Goal: Transaction & Acquisition: Purchase product/service

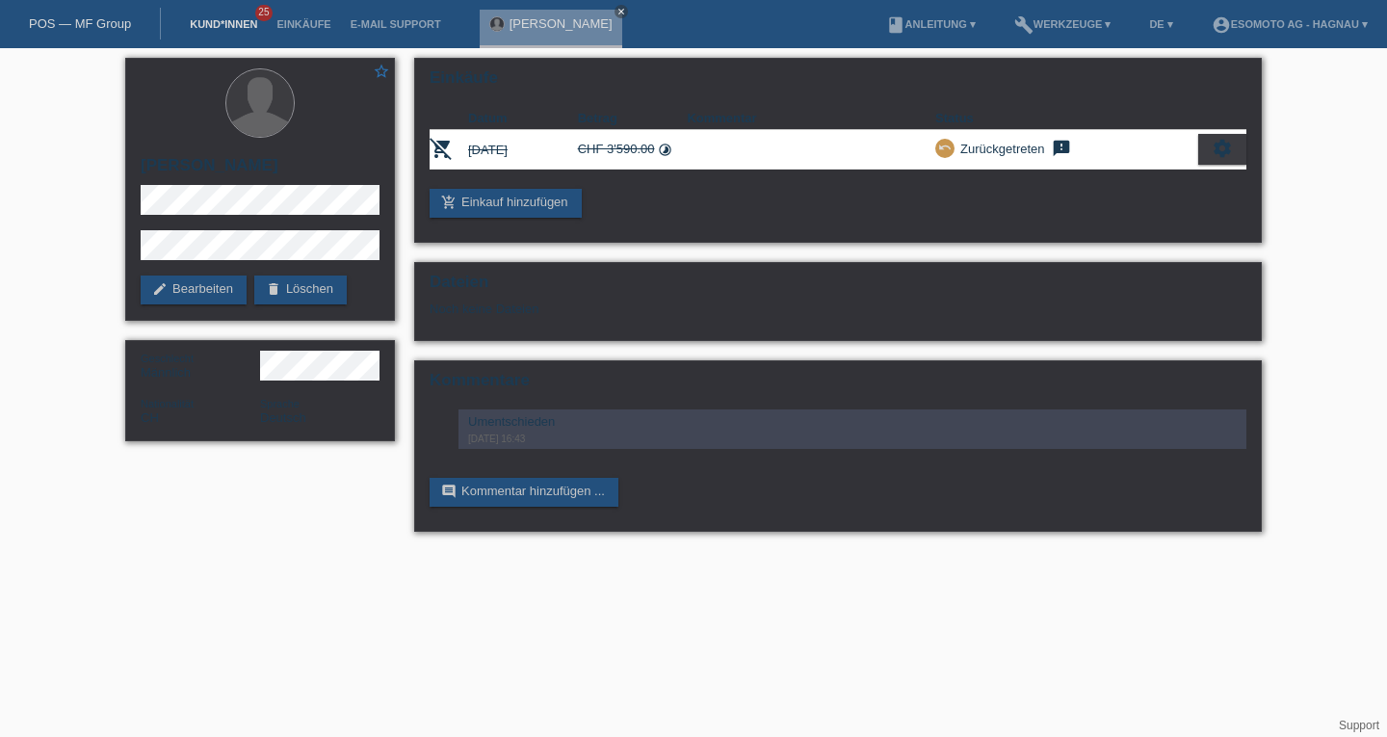
click at [233, 24] on link "Kund*innen" at bounding box center [223, 24] width 87 height 12
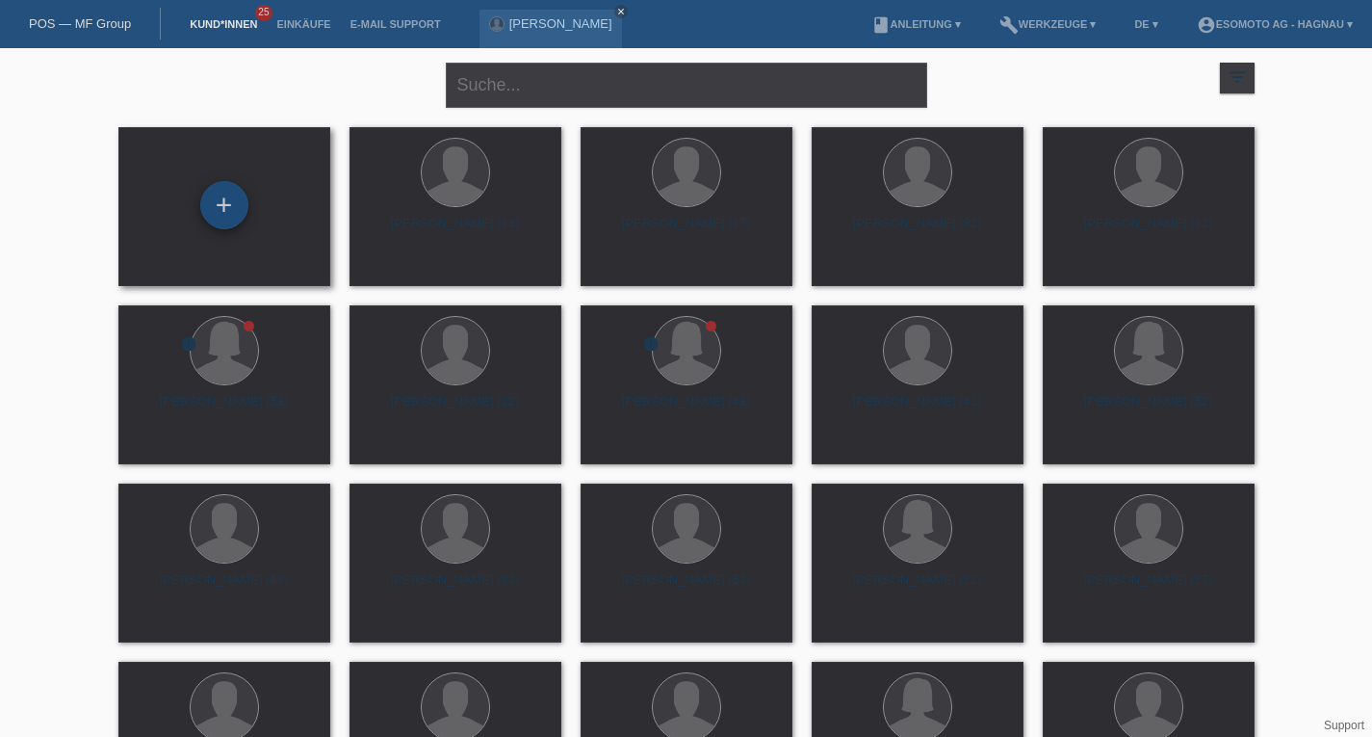
click at [231, 199] on div "+" at bounding box center [224, 205] width 48 height 48
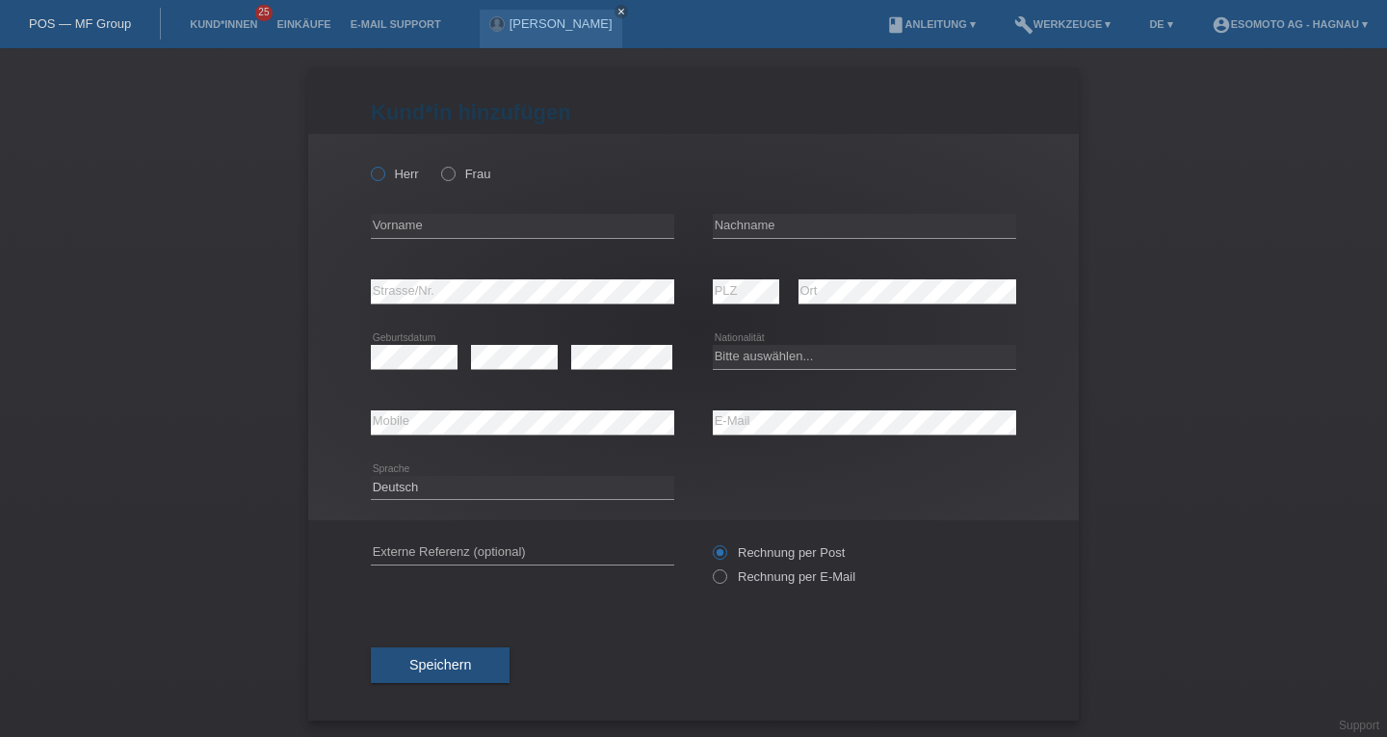
click at [368, 164] on icon at bounding box center [368, 164] width 0 height 0
click at [373, 173] on input "Herr" at bounding box center [377, 173] width 13 height 13
radio input "true"
click at [436, 220] on input "text" at bounding box center [522, 226] width 303 height 24
type input "Erim"
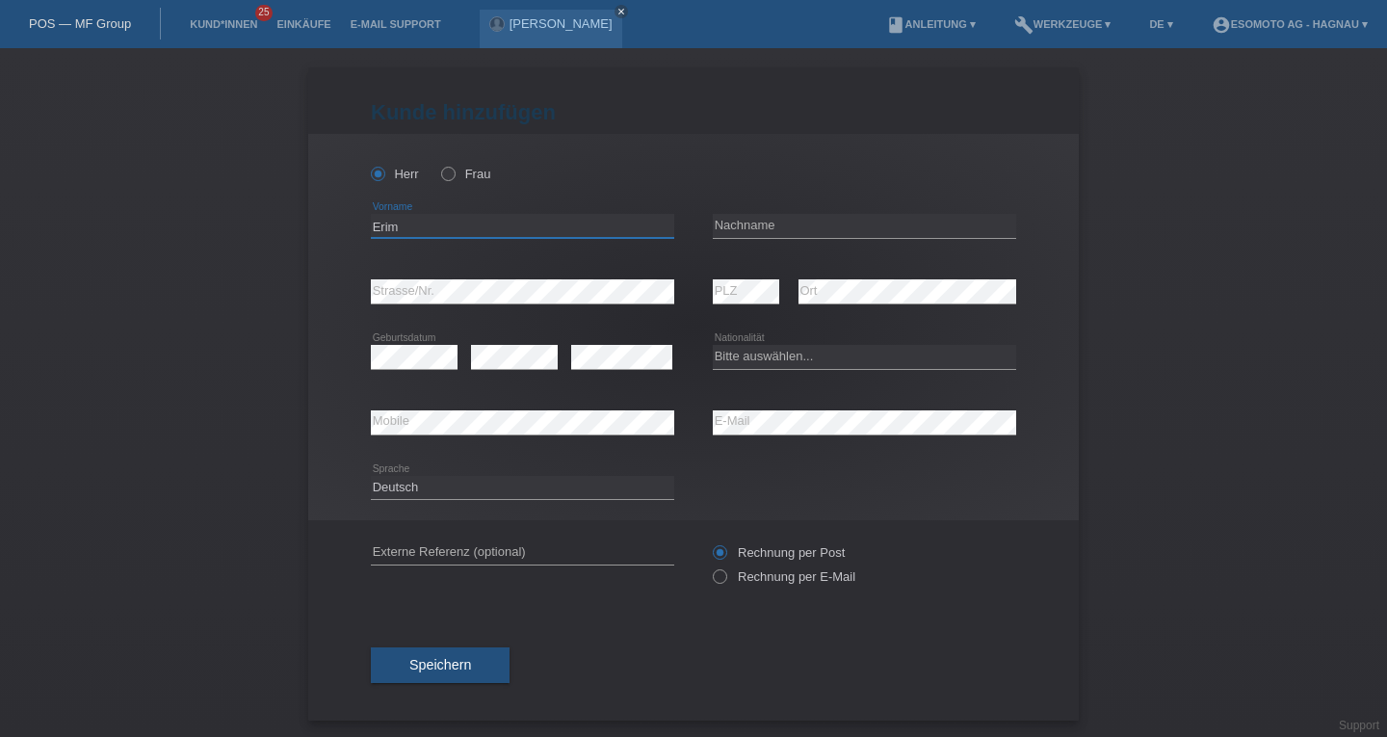
drag, startPoint x: 437, startPoint y: 220, endPoint x: 221, endPoint y: 249, distance: 217.8
click at [221, 249] on div "Kund*in hinzufügen Kunde hinzufügen Kundin hinzufügen Herr Frau Erim error Vorn…" at bounding box center [693, 392] width 1387 height 689
click at [782, 223] on input "text" at bounding box center [864, 226] width 303 height 24
paste input "Erim"
type input "Erim"
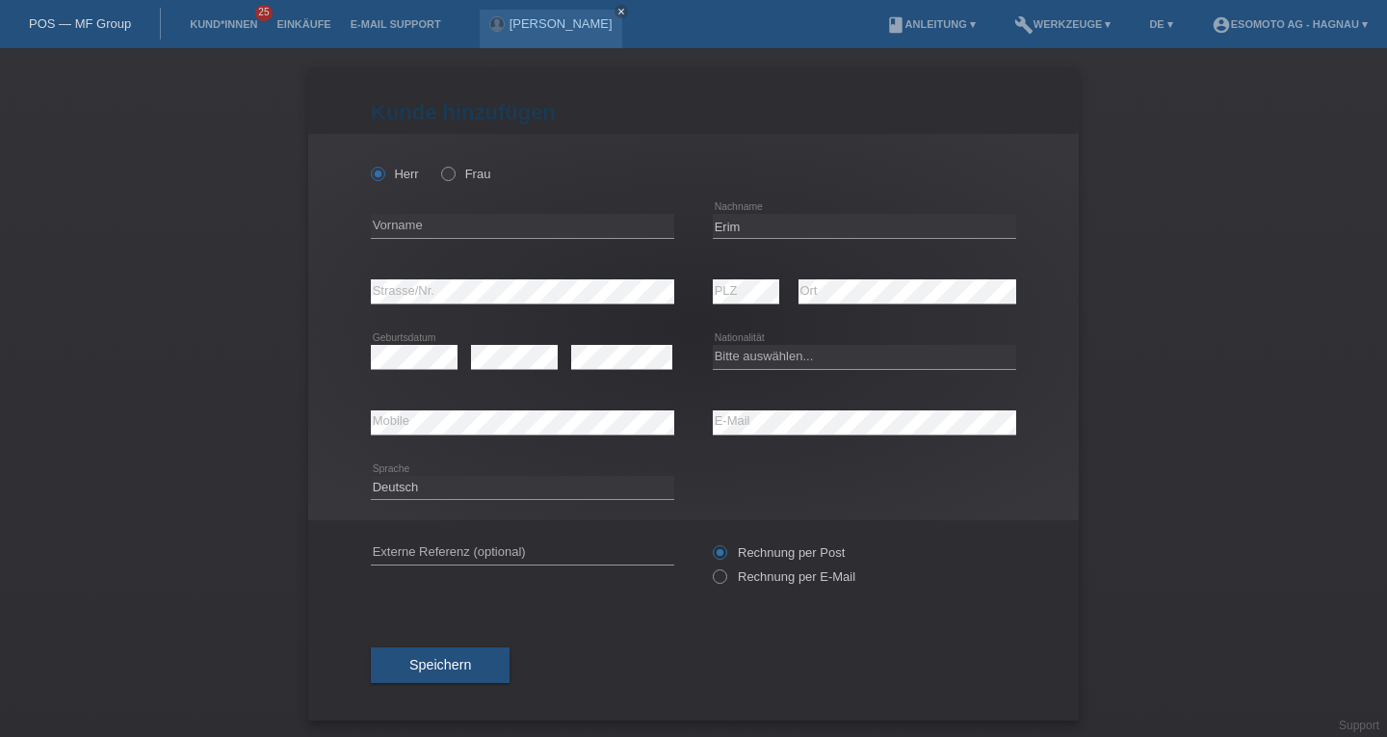
click at [571, 240] on div "error Vorname" at bounding box center [522, 226] width 303 height 65
click at [578, 209] on div "error Vorname" at bounding box center [522, 226] width 303 height 65
click at [577, 225] on input "text" at bounding box center [522, 226] width 303 height 24
type input "Ozkan"
click at [765, 356] on select "Bitte auswählen... Schweiz Deutschland Liechtenstein Österreich ------------ Af…" at bounding box center [864, 356] width 303 height 23
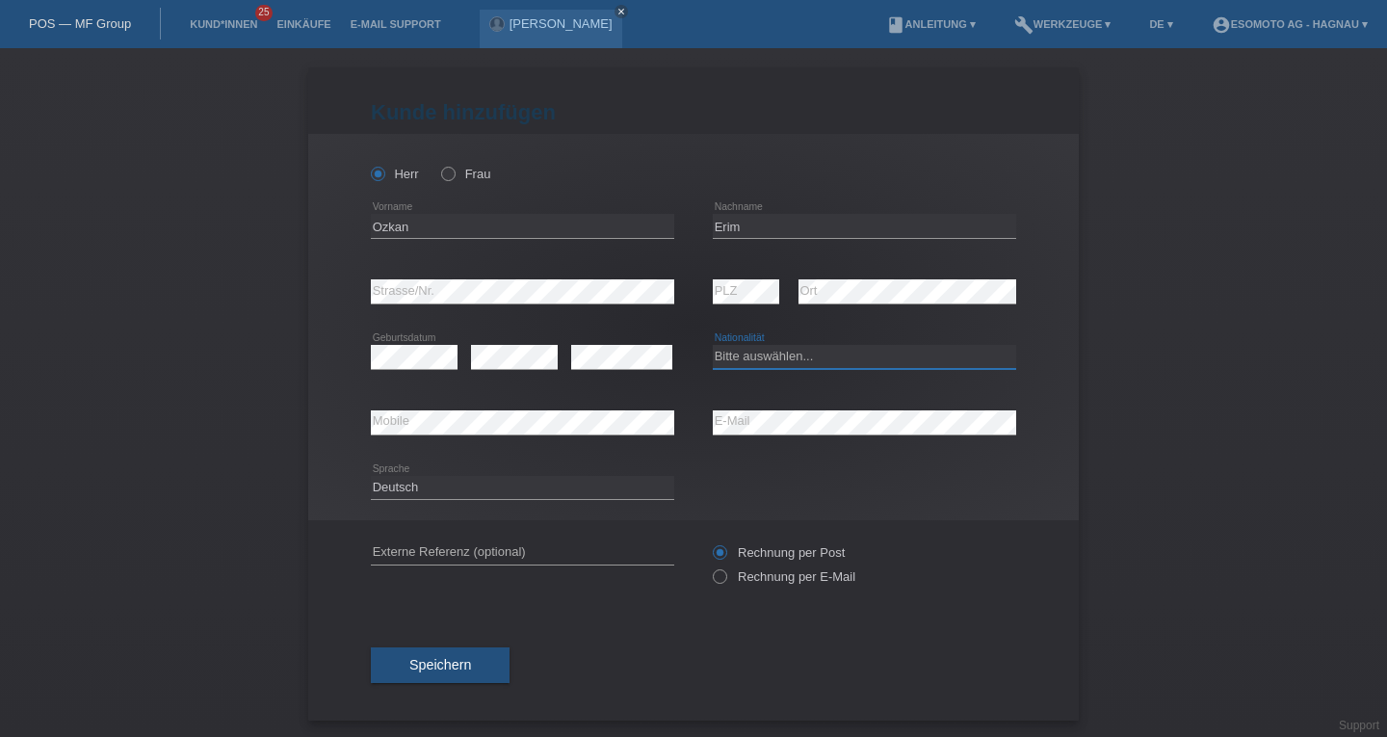
select select "TR"
click at [713, 345] on select "Bitte auswählen... Schweiz Deutschland Liechtenstein Österreich ------------ Af…" at bounding box center [864, 356] width 303 height 23
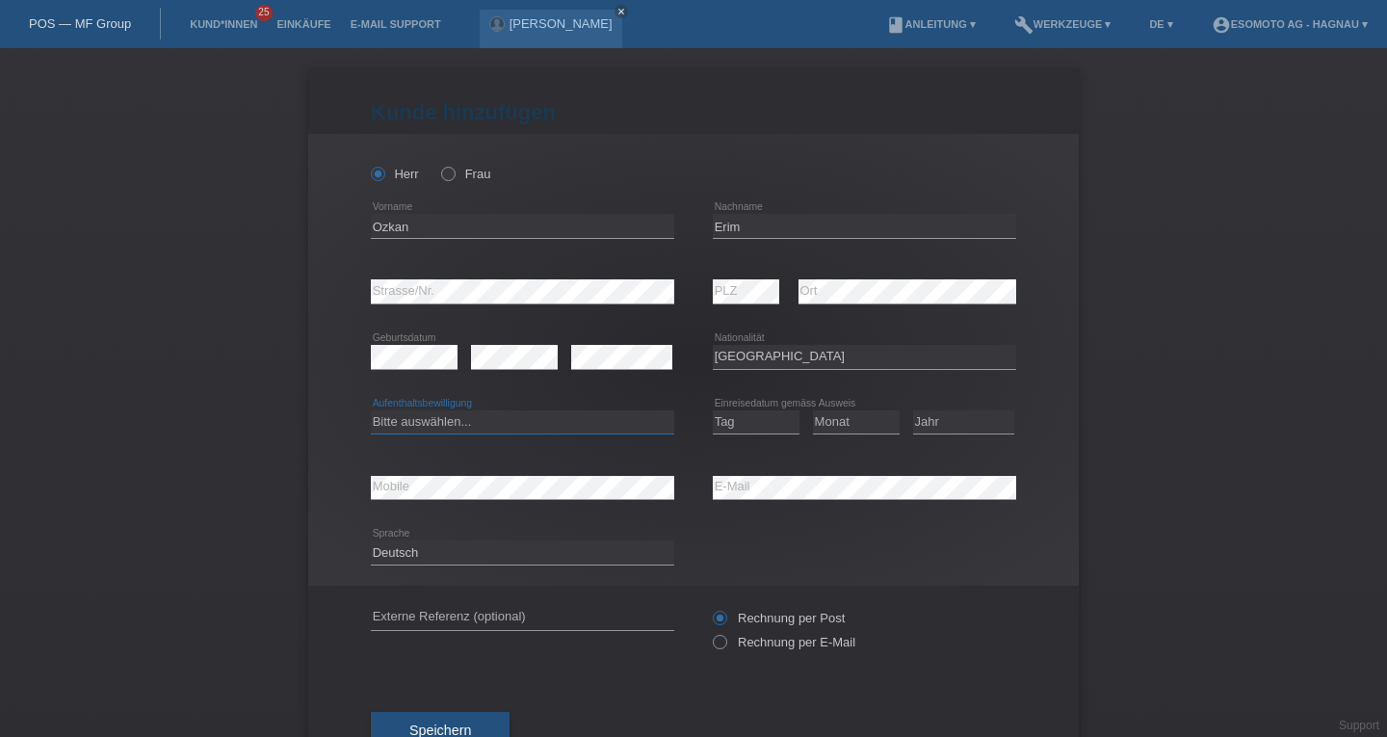
click at [489, 424] on select "Bitte auswählen... C B B - Flüchtlingsstatus Andere" at bounding box center [522, 421] width 303 height 23
select select "C"
click at [371, 410] on select "Bitte auswählen... C B B - Flüchtlingsstatus Andere" at bounding box center [522, 421] width 303 height 23
click at [753, 423] on select "Tag 01 02 03 04 05 06 07 08 09 10 11" at bounding box center [756, 421] width 87 height 23
select select "06"
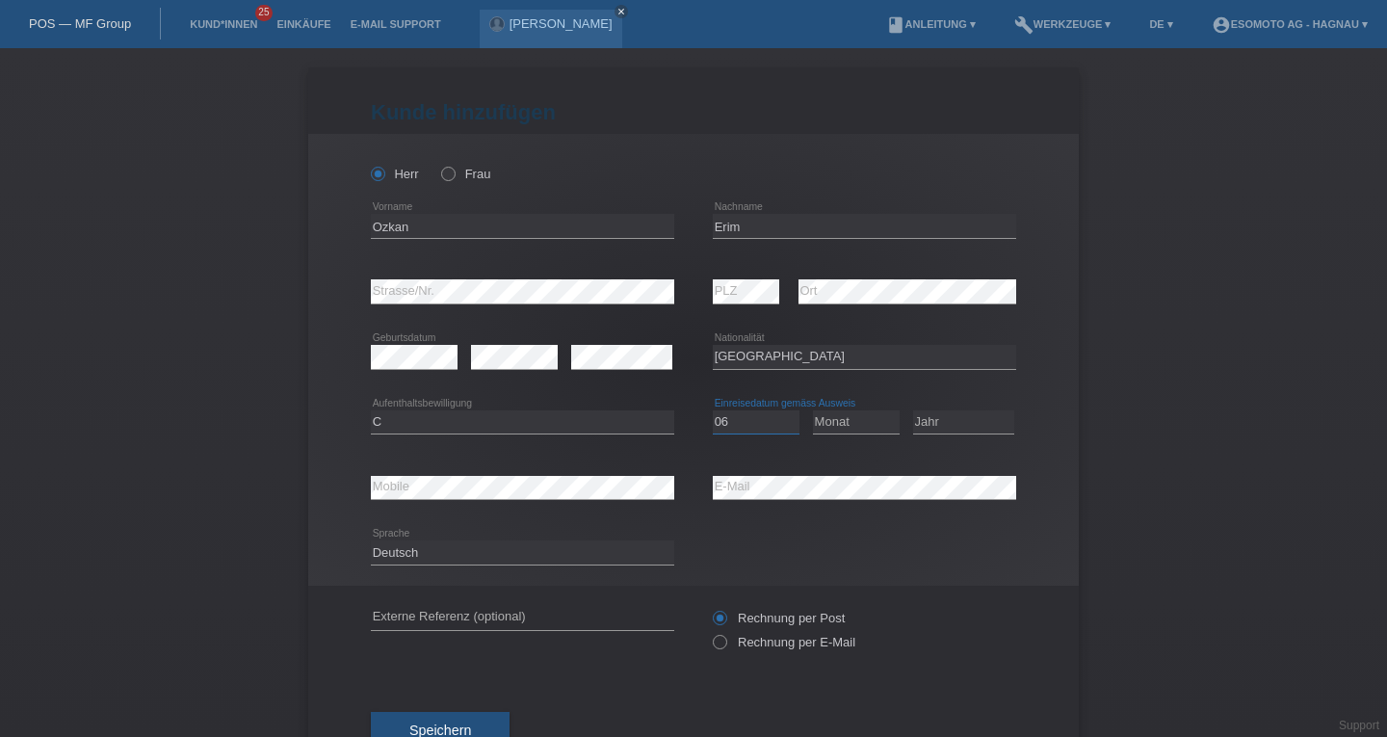
click at [713, 410] on select "Tag 01 02 03 04 05 06 07 08 09 10 11" at bounding box center [756, 421] width 87 height 23
click at [821, 423] on select "Monat 01 02 03 04 05 06 07 08 09 10 11" at bounding box center [856, 421] width 87 height 23
select select "10"
click at [813, 410] on select "Monat 01 02 03 04 05 06 07 08 09 10 11" at bounding box center [856, 421] width 87 height 23
click at [930, 426] on select "Jahr 2025 2024 2023 2022 2021 2020 2019 2018 2017 2016 2015 2014 2013 2012 2011…" at bounding box center [963, 421] width 101 height 23
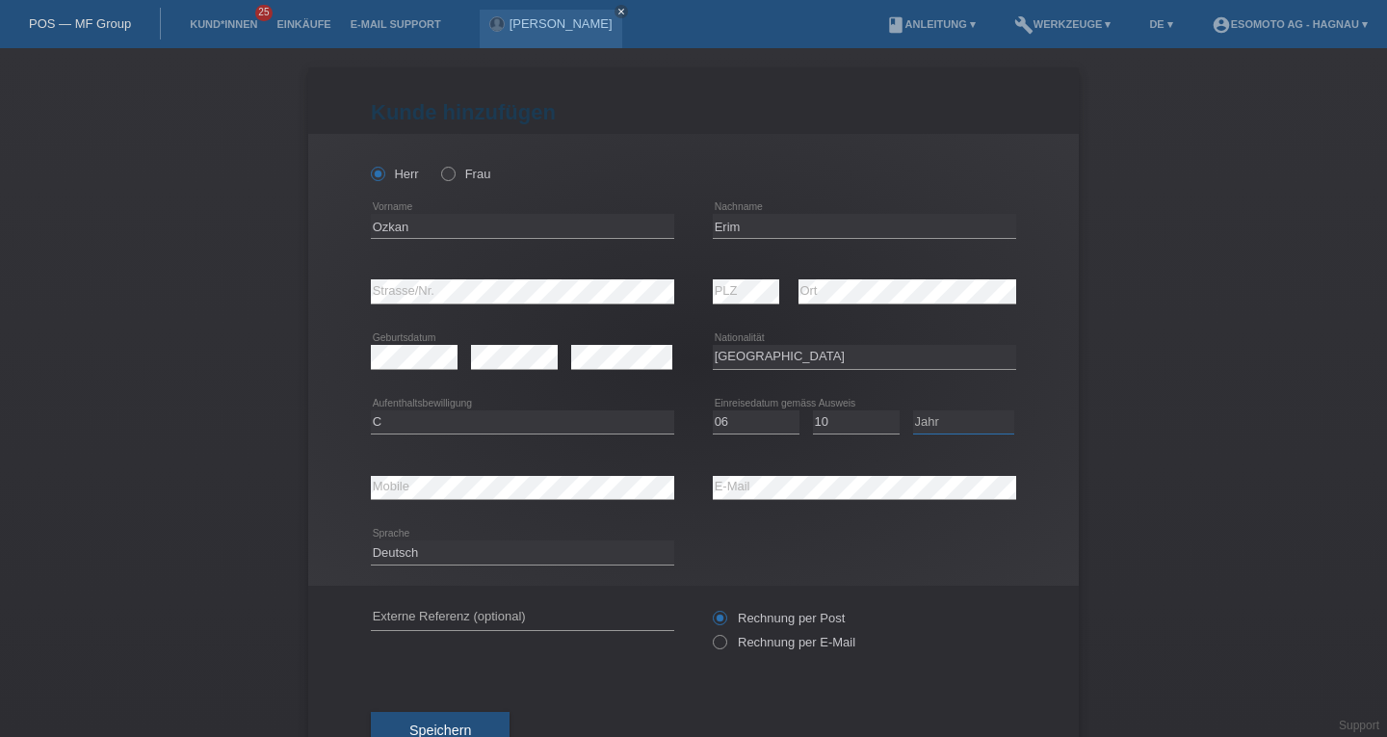
select select "2023"
click at [913, 410] on select "Jahr 2025 2024 2023 2022 2021 2020 2019 2018 2017 2016 2015 2014 2013 2012 2011…" at bounding box center [963, 421] width 101 height 23
click at [276, 468] on div "Kund*in hinzufügen Kunde hinzufügen Kundin hinzufügen Herr Frau Ozkan error Vor…" at bounding box center [693, 392] width 1387 height 689
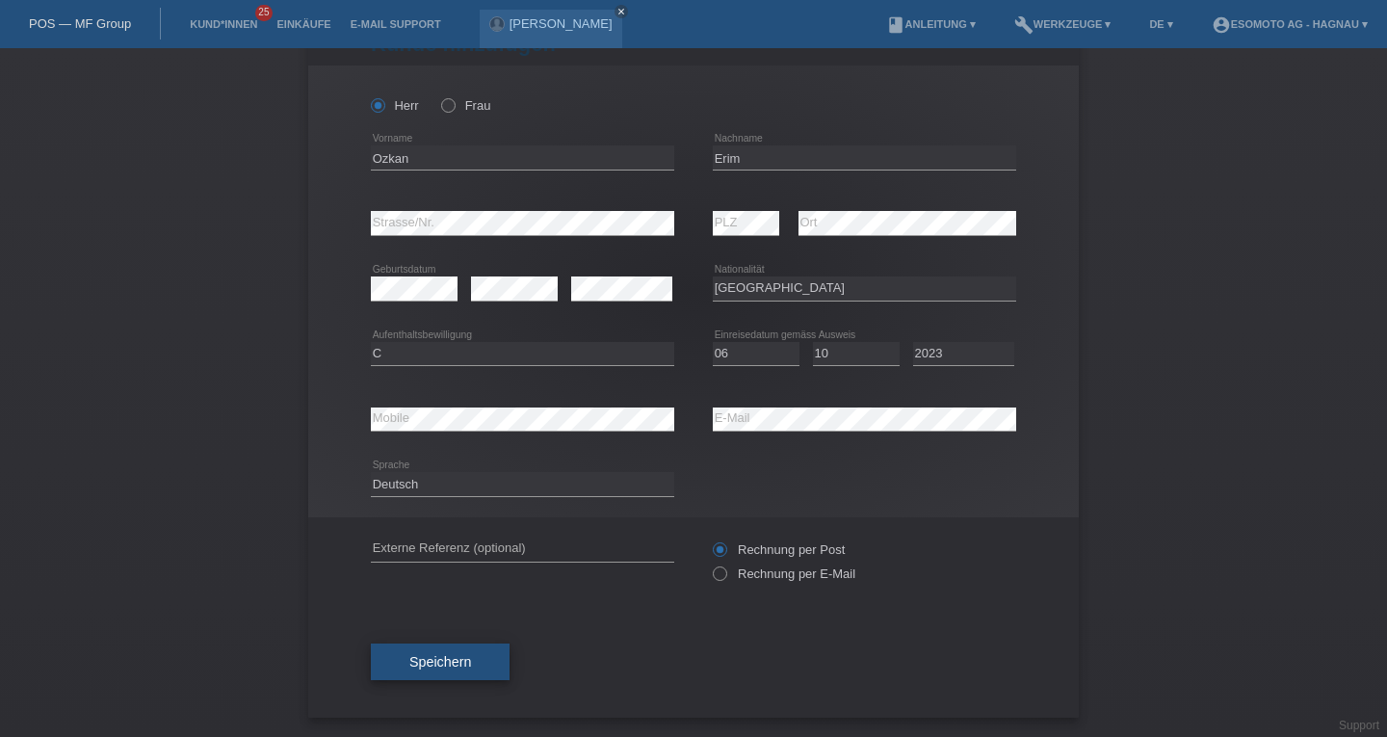
click at [460, 660] on span "Speichern" at bounding box center [440, 661] width 62 height 15
click at [409, 667] on span "Speichern" at bounding box center [440, 661] width 62 height 15
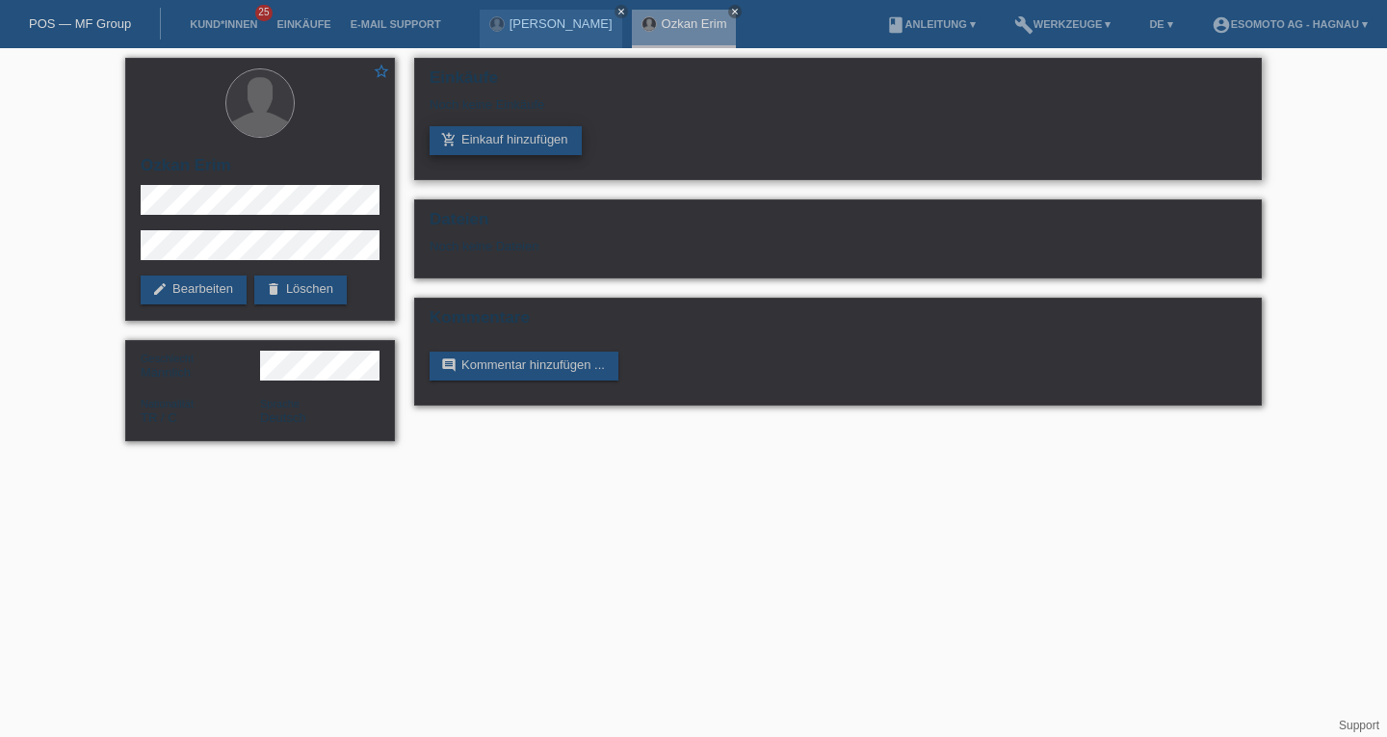
click at [508, 147] on link "add_shopping_cart Einkauf hinzufügen" at bounding box center [505, 140] width 152 height 29
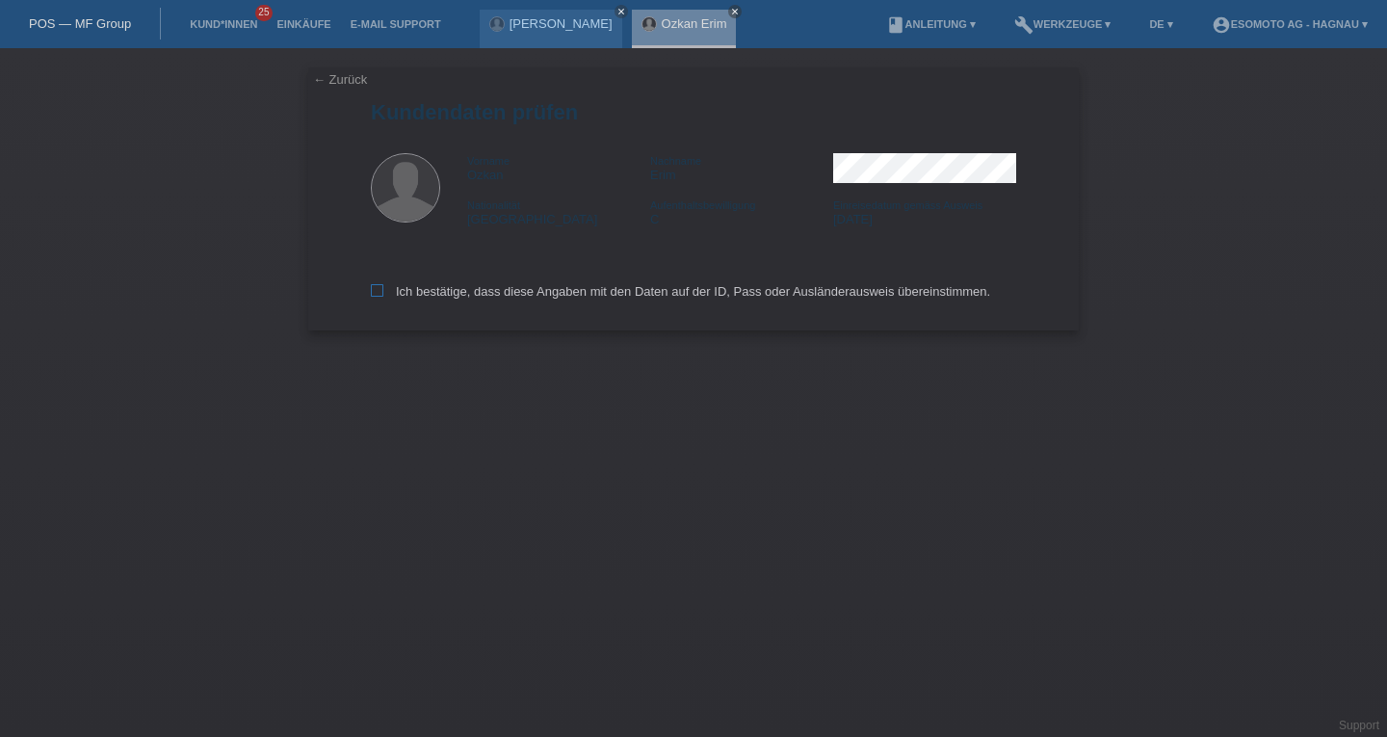
click at [379, 293] on icon at bounding box center [377, 290] width 13 height 13
click at [379, 293] on input "Ich bestätige, dass diese Angaben mit den Daten auf der ID, Pass oder Ausländer…" at bounding box center [377, 290] width 13 height 13
checkbox input "true"
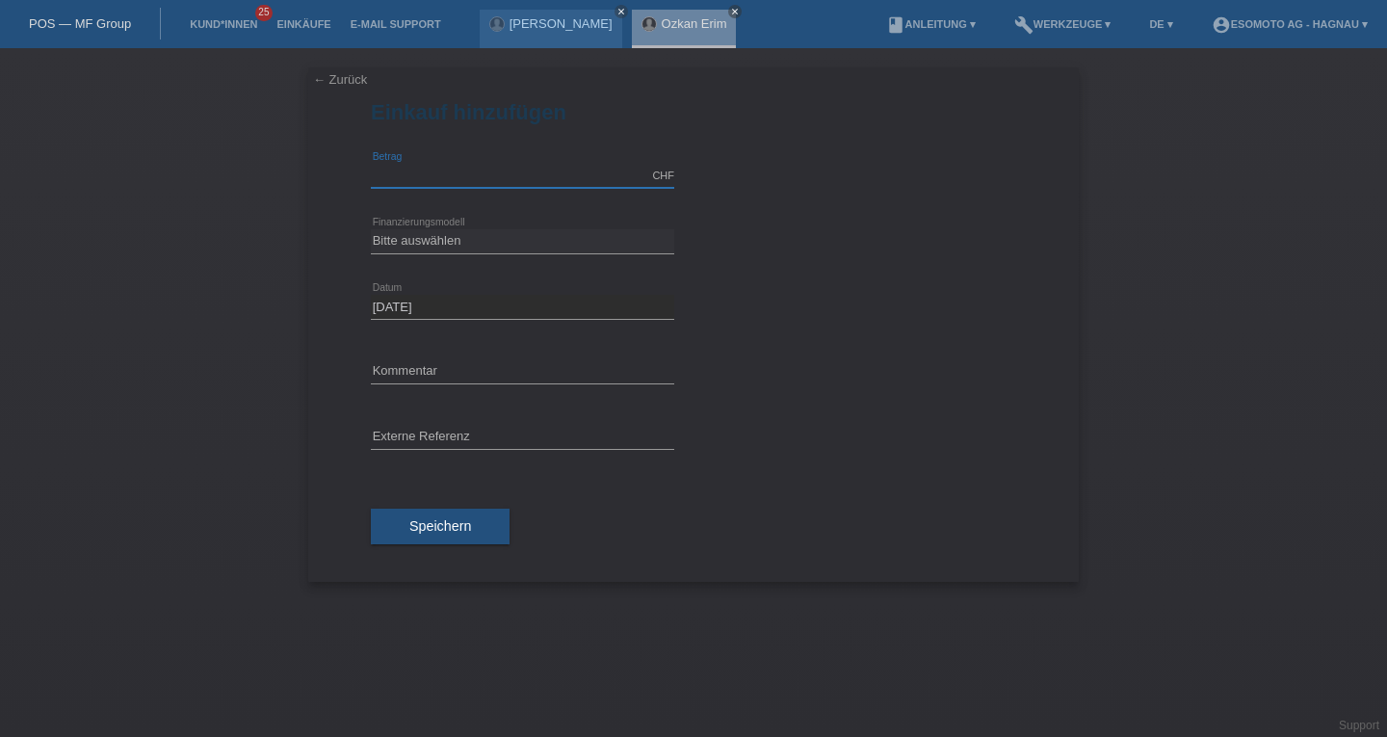
click at [443, 173] on input "text" at bounding box center [522, 176] width 303 height 24
type input "2690.00"
click at [250, 250] on div "← Zurück Einkauf hinzufügen Verfügbarer Betrag: 2690.00 CHF error [GEOGRAPHIC_D…" at bounding box center [693, 392] width 1387 height 689
click at [390, 224] on div "Bitte auswählen Fixe Raten Kauf auf Rechnung mit Teilzahlungsoption error Finan…" at bounding box center [522, 241] width 303 height 65
click at [405, 241] on select "Bitte auswählen Fixe Raten Kauf auf Rechnung mit Teilzahlungsoption" at bounding box center [522, 240] width 303 height 23
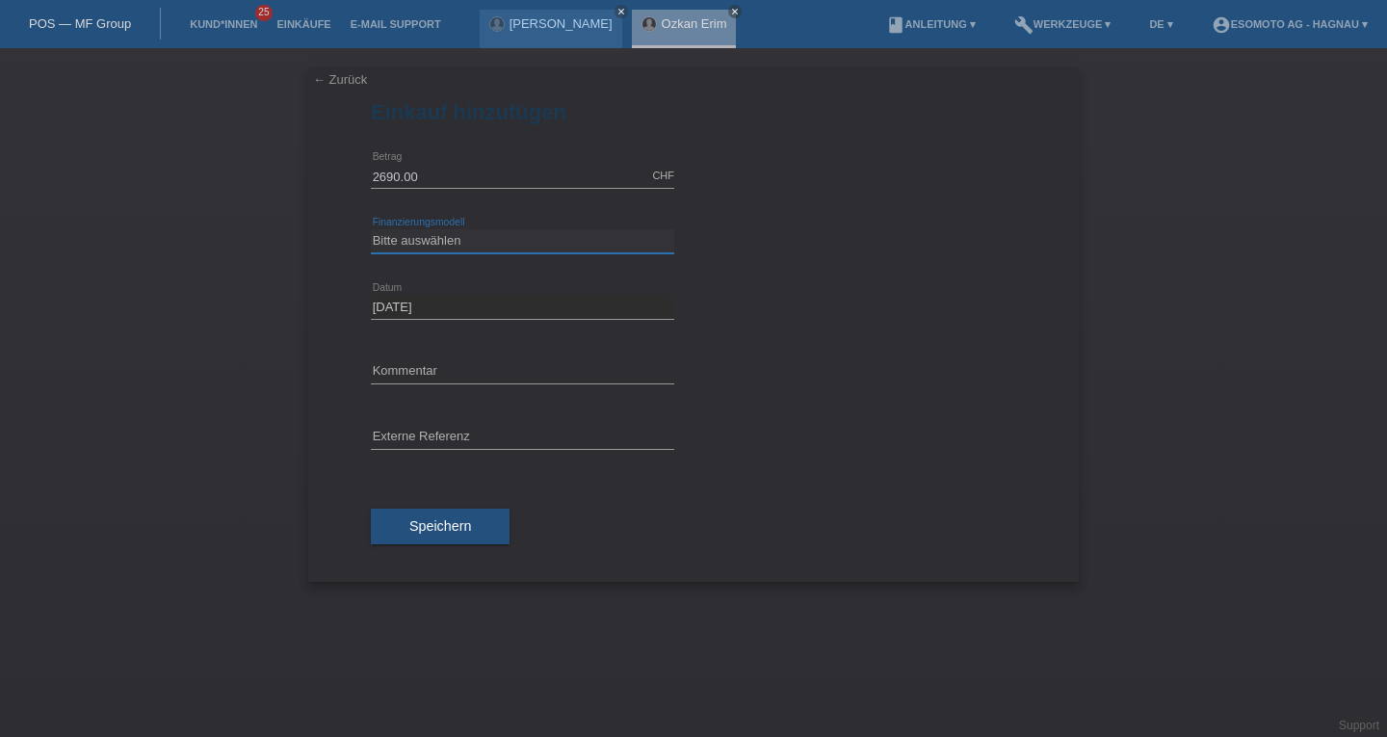
select select "69"
click at [371, 229] on select "Bitte auswählen Fixe Raten Kauf auf Rechnung mit Teilzahlungsoption" at bounding box center [522, 240] width 303 height 23
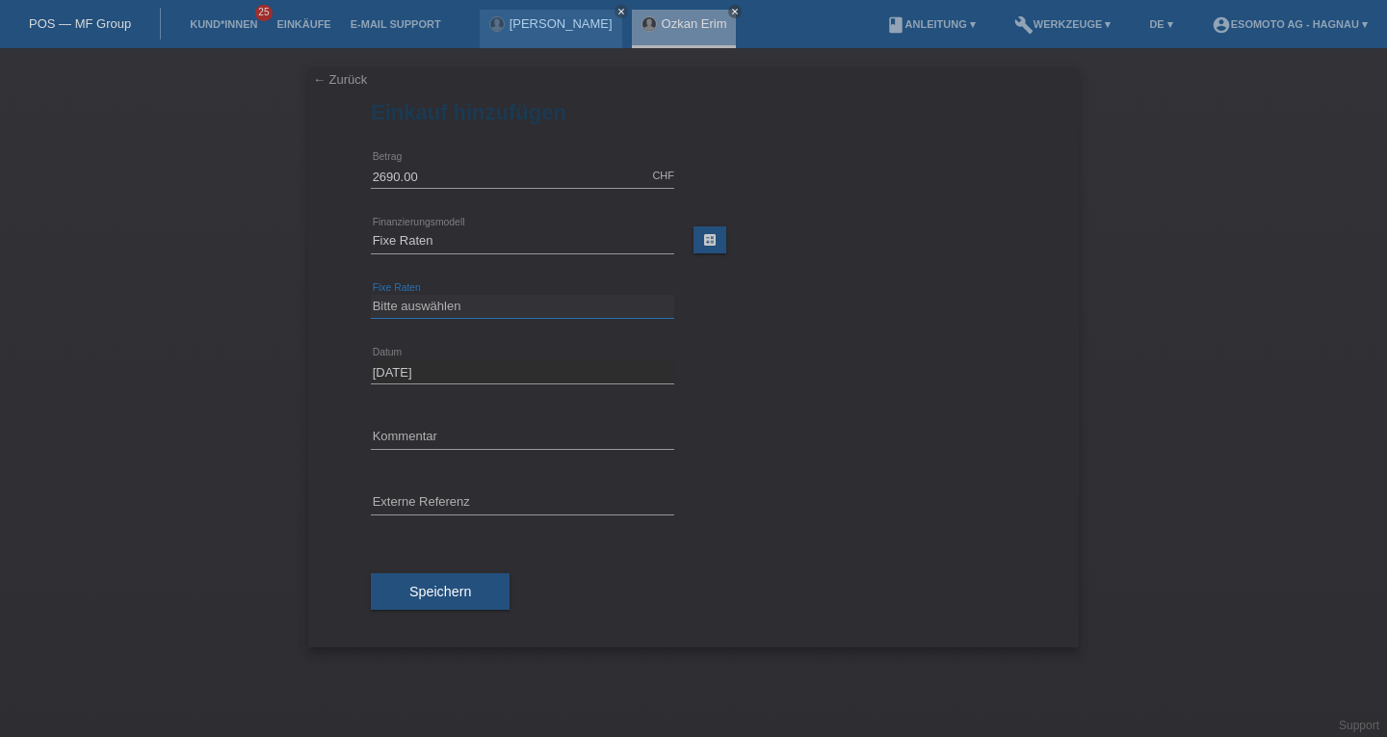
click at [463, 306] on select "Bitte auswählen 12 Raten 24 Raten 36 Raten 48 Raten" at bounding box center [522, 306] width 303 height 23
select select "139"
click at [371, 295] on select "Bitte auswählen 12 Raten 24 Raten 36 Raten 48 Raten" at bounding box center [522, 306] width 303 height 23
click at [426, 605] on button "Speichern" at bounding box center [440, 591] width 139 height 37
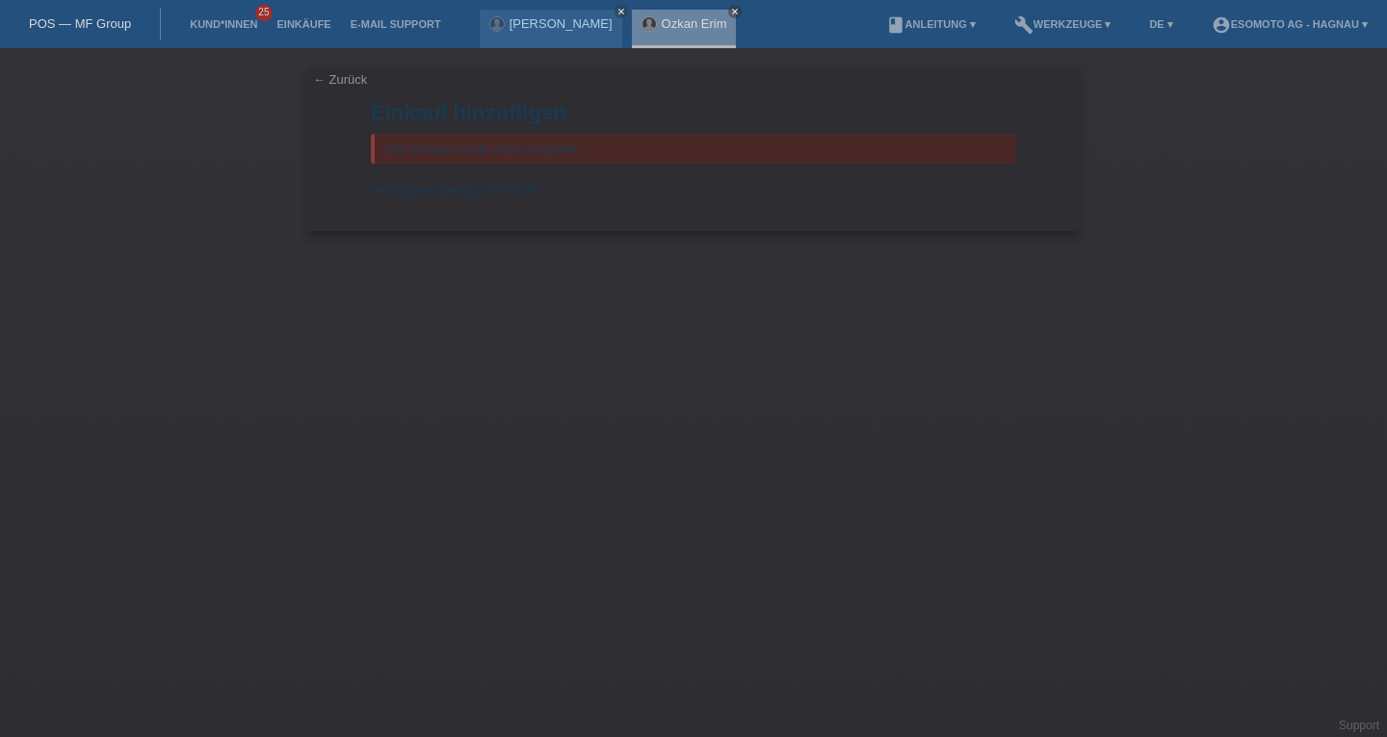
click at [342, 80] on link "← Zurück" at bounding box center [340, 79] width 54 height 14
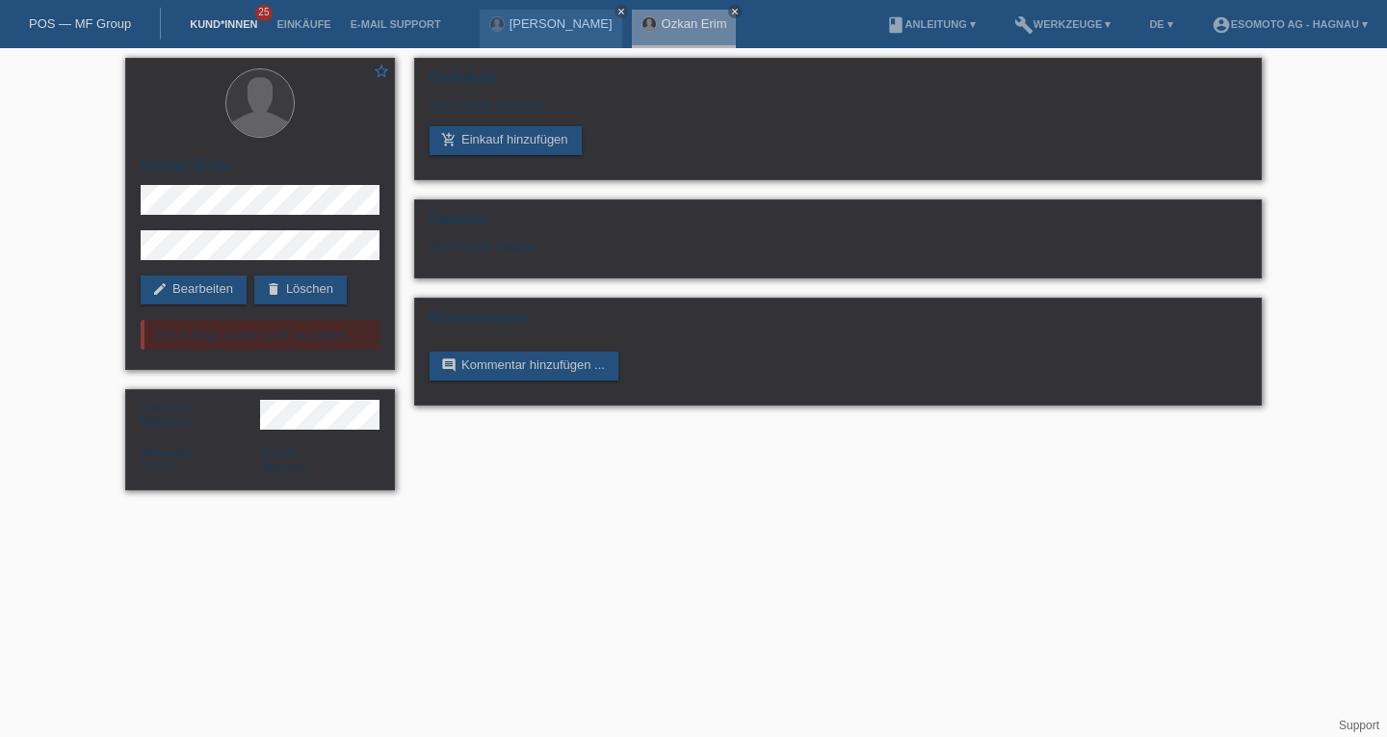
click at [212, 22] on link "Kund*innen" at bounding box center [223, 24] width 87 height 12
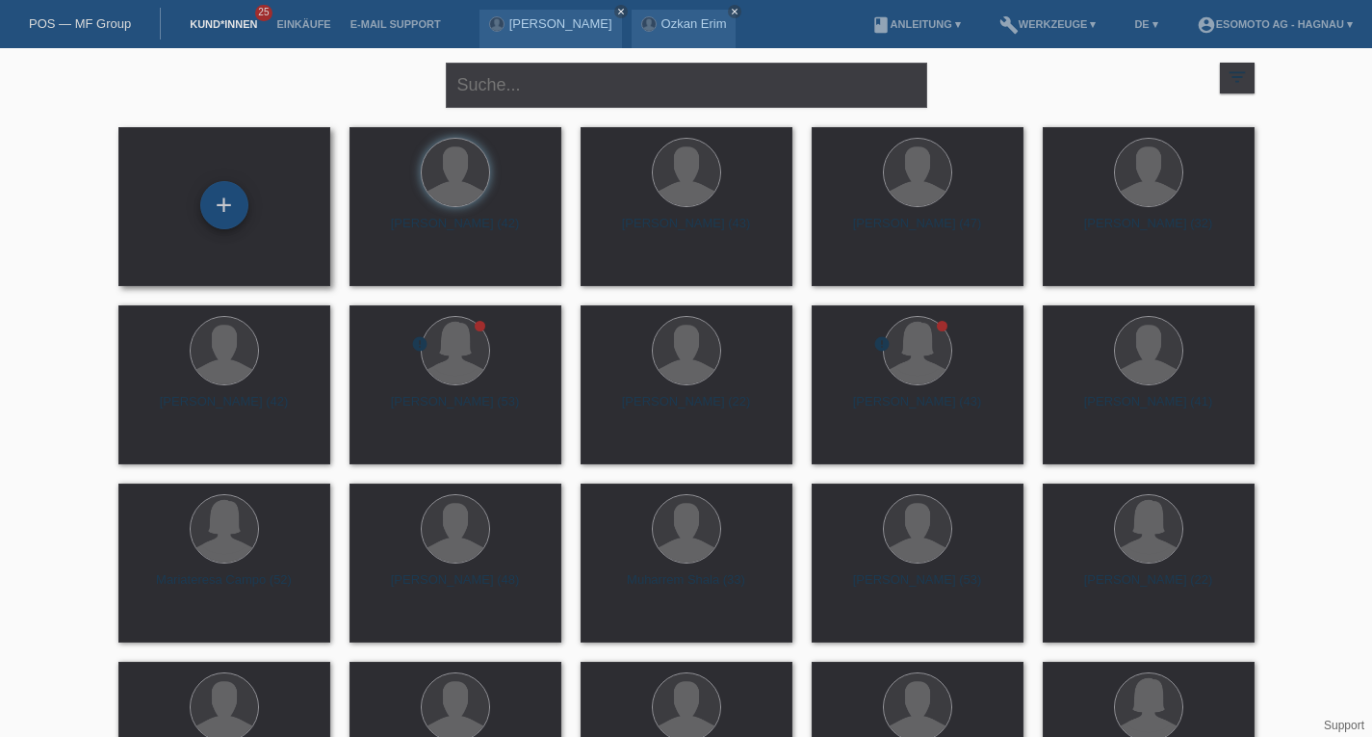
click at [216, 200] on div "+" at bounding box center [224, 205] width 48 height 48
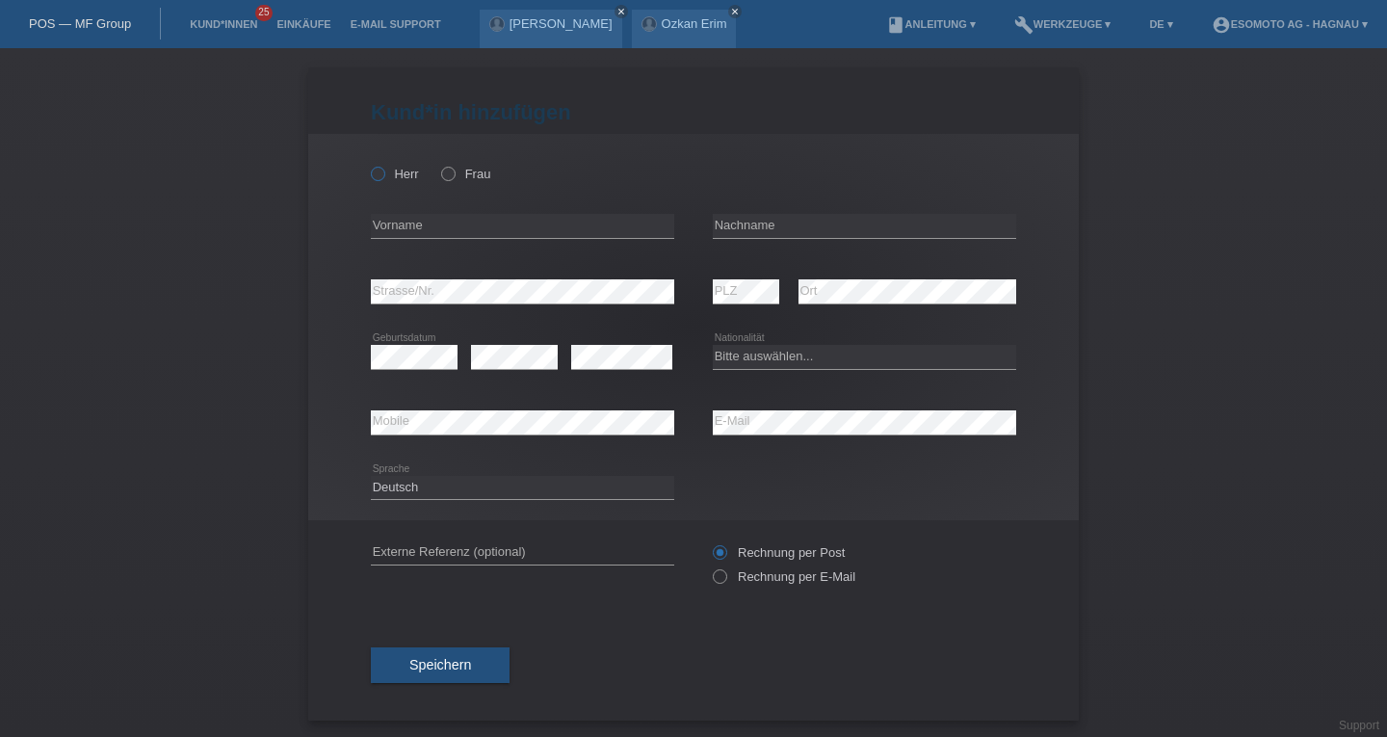
click at [368, 164] on icon at bounding box center [368, 164] width 0 height 0
click at [374, 171] on input "Herr" at bounding box center [377, 173] width 13 height 13
radio input "true"
click at [402, 230] on input "text" at bounding box center [522, 226] width 303 height 24
type input "Eraslan"
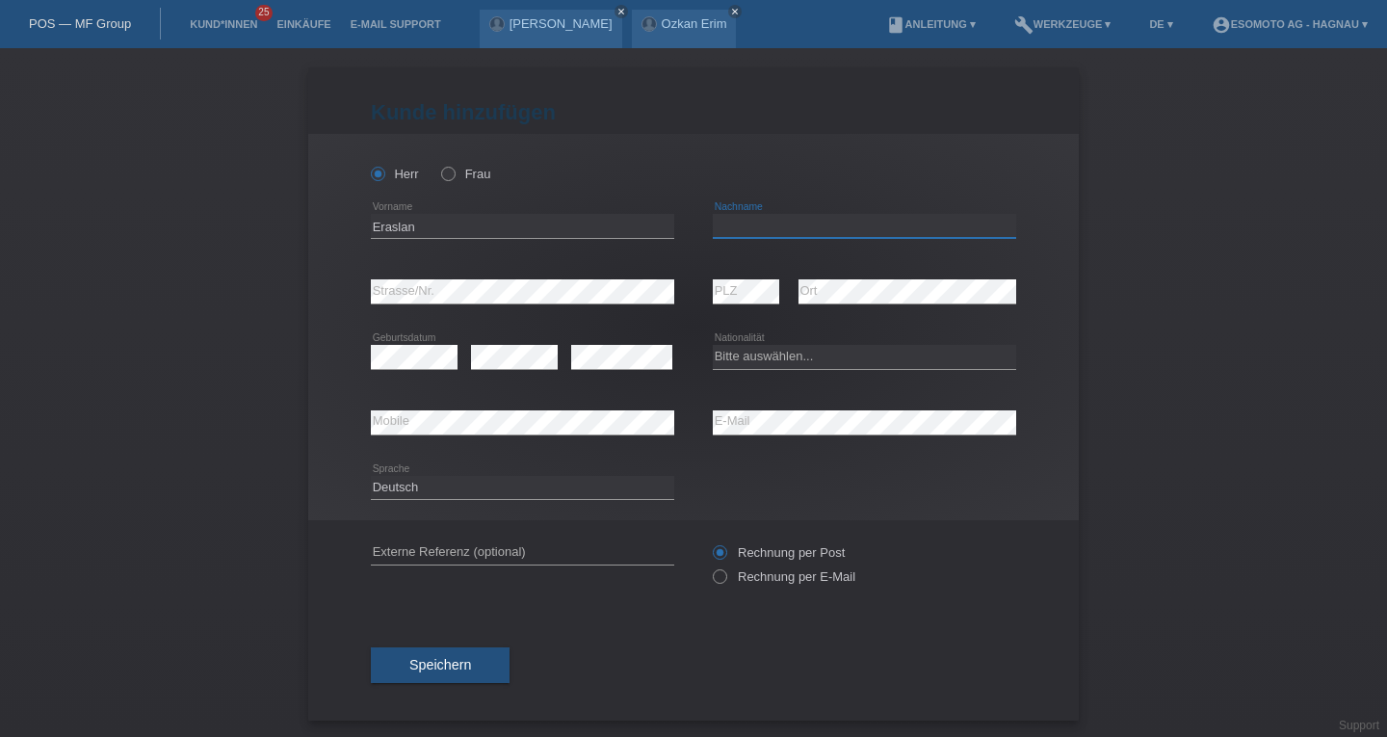
click at [757, 219] on input "text" at bounding box center [864, 226] width 303 height 24
type input "[PERSON_NAME]"
click at [582, 373] on div "error" at bounding box center [621, 357] width 101 height 65
click at [732, 359] on select "Bitte auswählen... Schweiz Deutschland Liechtenstein Österreich ------------ Af…" at bounding box center [864, 356] width 303 height 23
select select "CH"
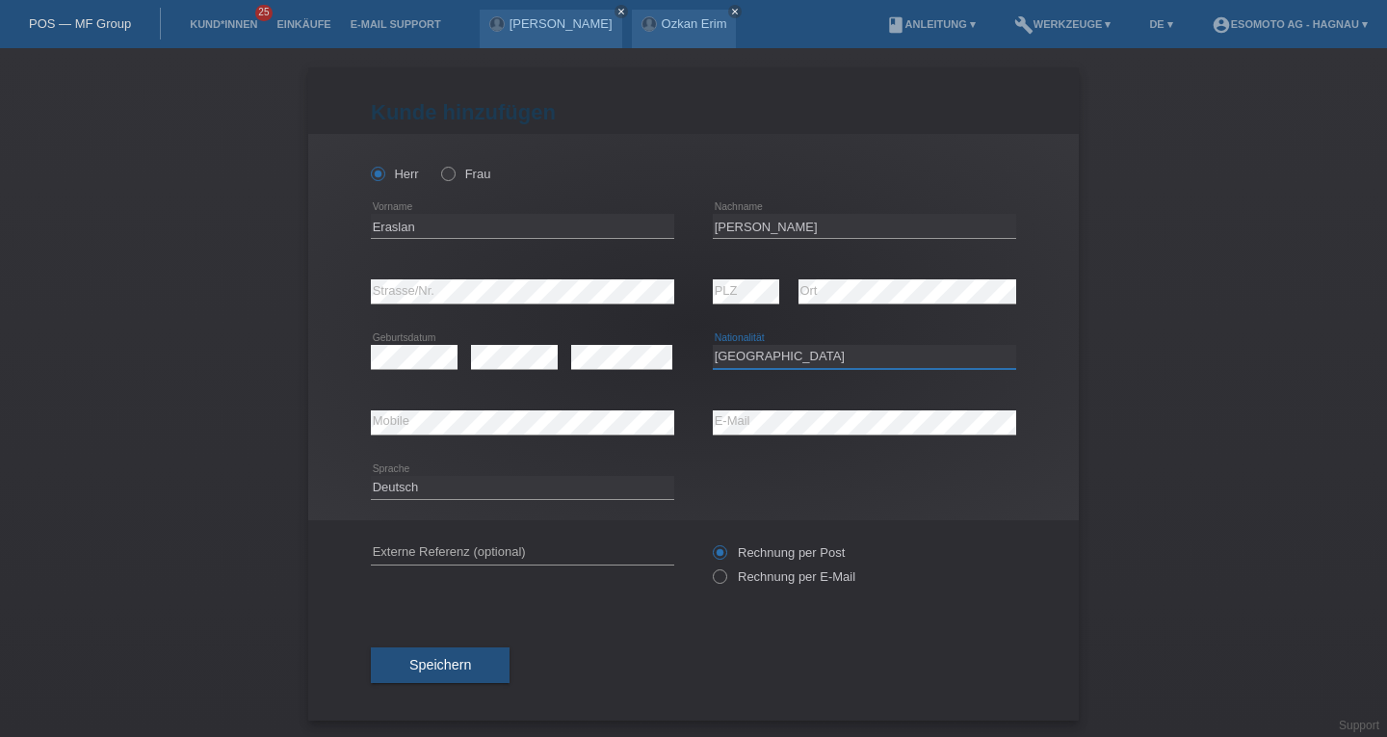
click at [713, 345] on select "Bitte auswählen... Schweiz Deutschland Liechtenstein Österreich ------------ Af…" at bounding box center [864, 356] width 303 height 23
click at [845, 322] on div "error Ort" at bounding box center [907, 291] width 218 height 65
click at [469, 669] on button "Speichern" at bounding box center [440, 665] width 139 height 37
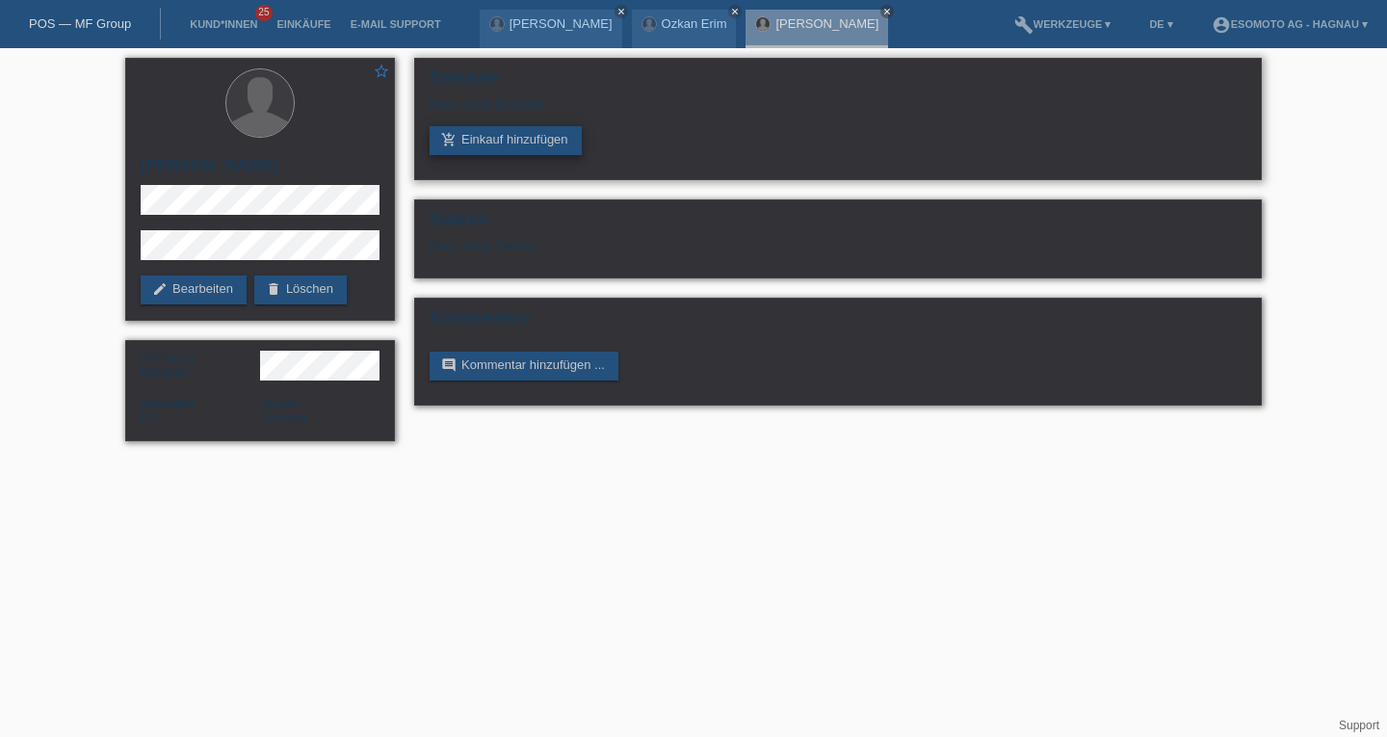
click at [481, 149] on link "add_shopping_cart Einkauf hinzufügen" at bounding box center [505, 140] width 152 height 29
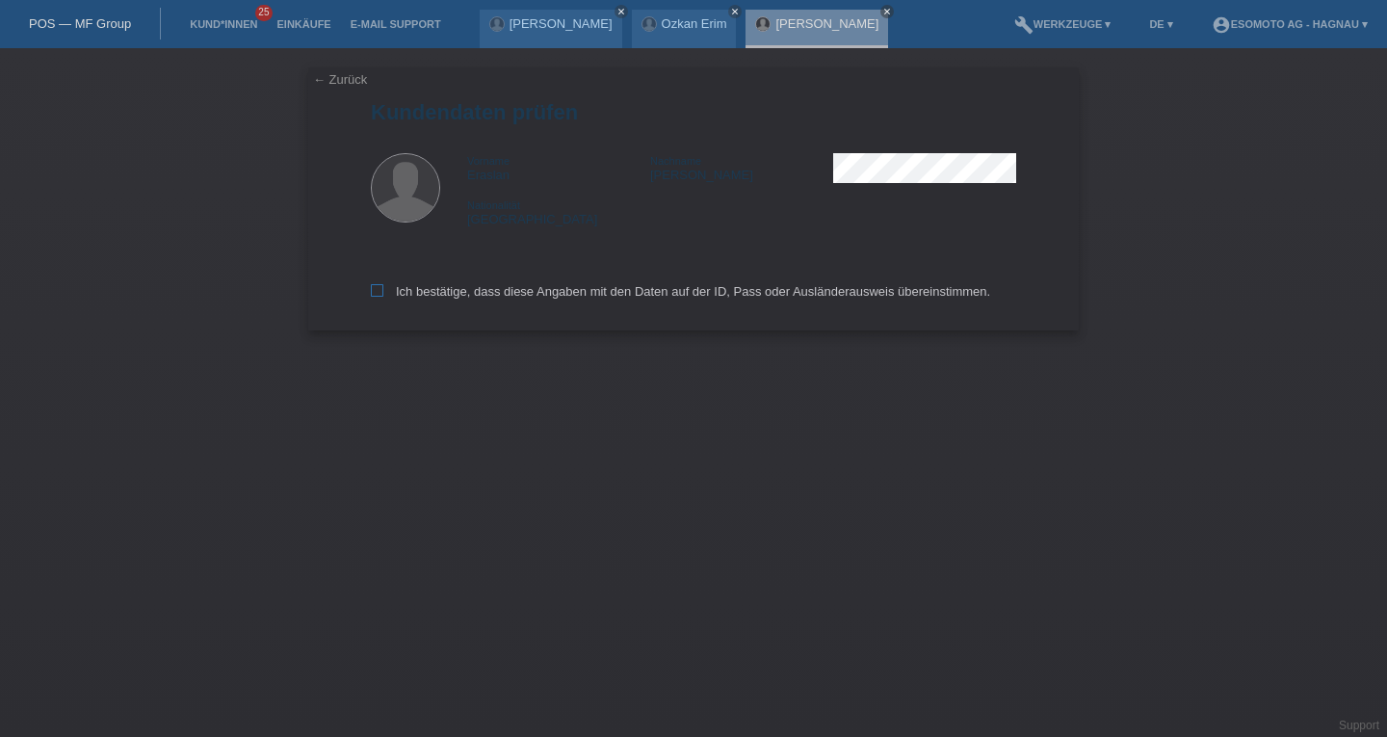
click at [372, 289] on icon at bounding box center [377, 290] width 13 height 13
click at [372, 289] on input "Ich bestätige, dass diese Angaben mit den Daten auf der ID, Pass oder Ausländer…" at bounding box center [377, 290] width 13 height 13
checkbox input "true"
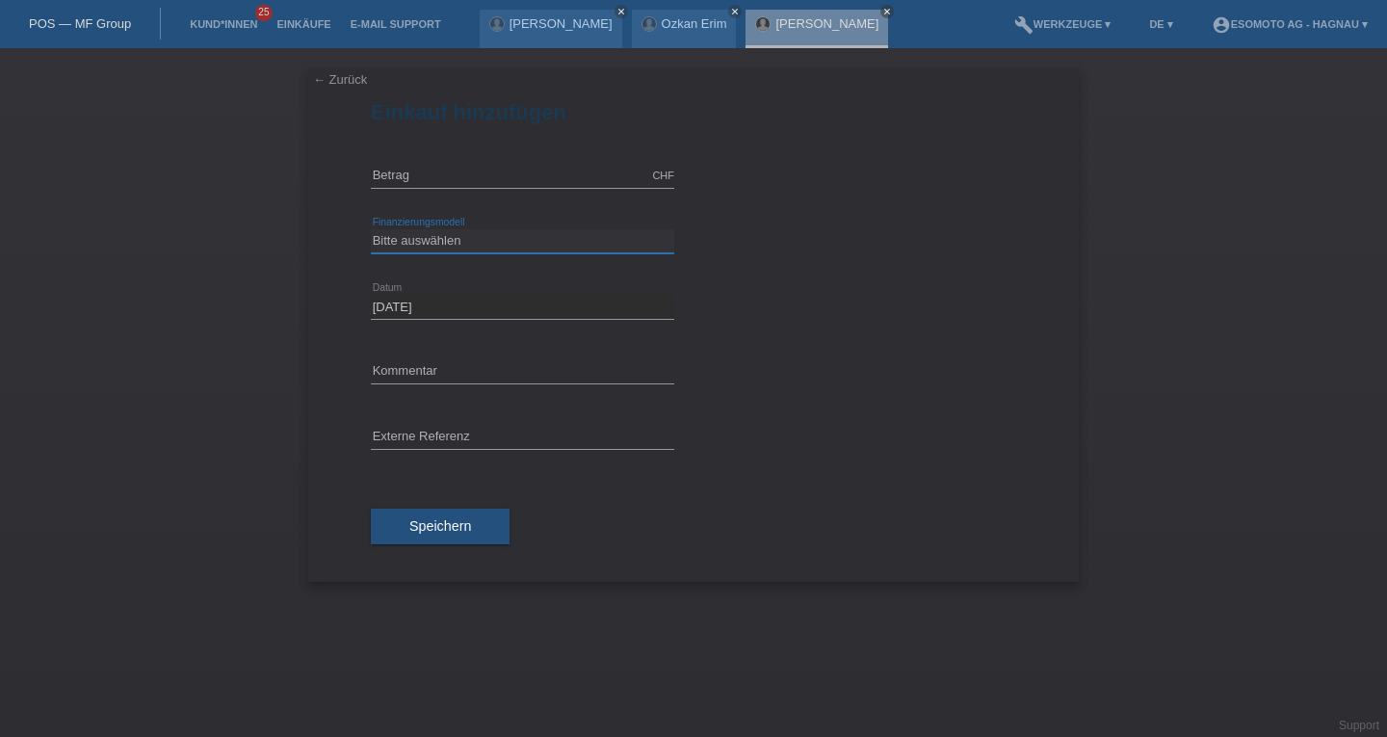
click at [400, 240] on select "Bitte auswählen Fixe Raten Kauf auf Rechnung mit Teilzahlungsoption" at bounding box center [522, 240] width 303 height 23
select select "69"
click at [371, 229] on select "Bitte auswählen Fixe Raten Kauf auf Rechnung mit Teilzahlungsoption" at bounding box center [522, 240] width 303 height 23
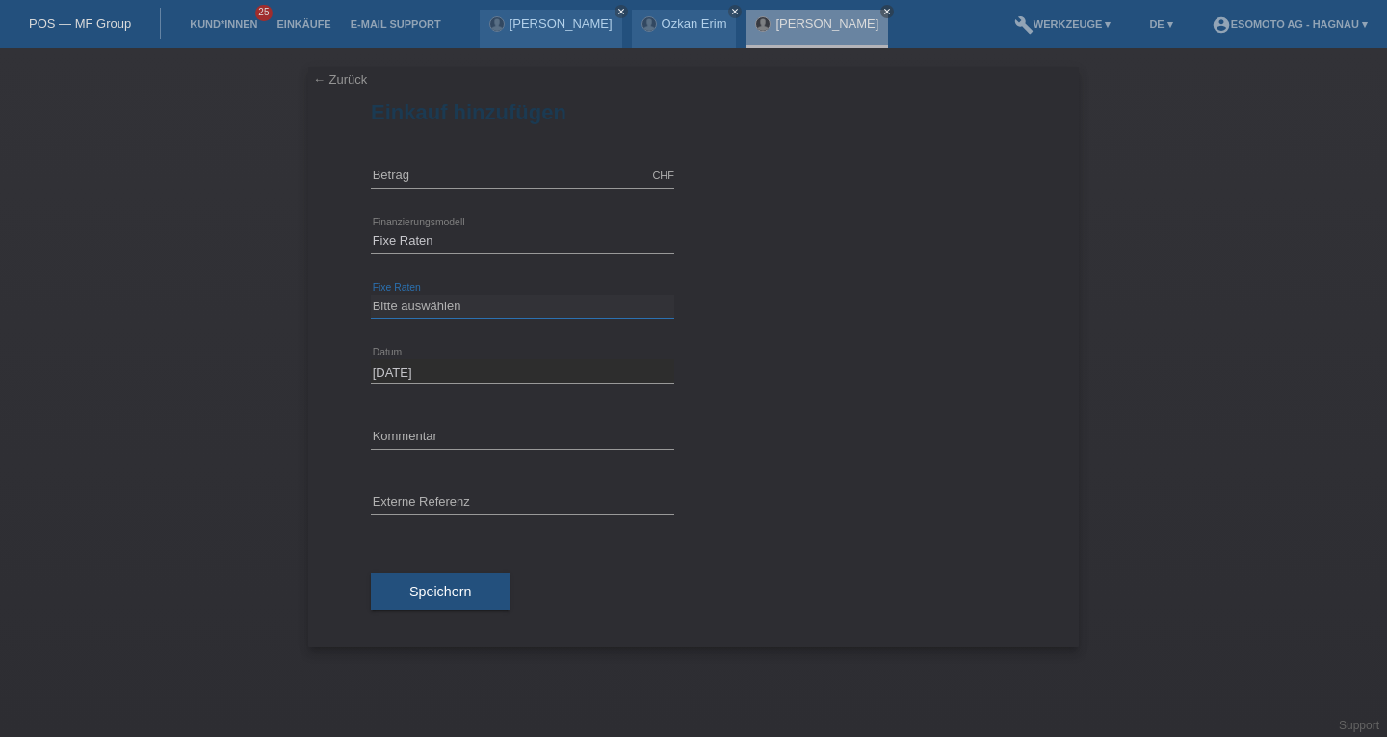
click at [408, 311] on select "Bitte auswählen 12 Raten 24 Raten 36 Raten 48 Raten" at bounding box center [522, 306] width 303 height 23
select select "139"
click at [371, 295] on select "Bitte auswählen 12 Raten 24 Raten 36 Raten 48 Raten" at bounding box center [522, 306] width 303 height 23
click at [416, 172] on input "text" at bounding box center [522, 176] width 303 height 24
type input "2690.00"
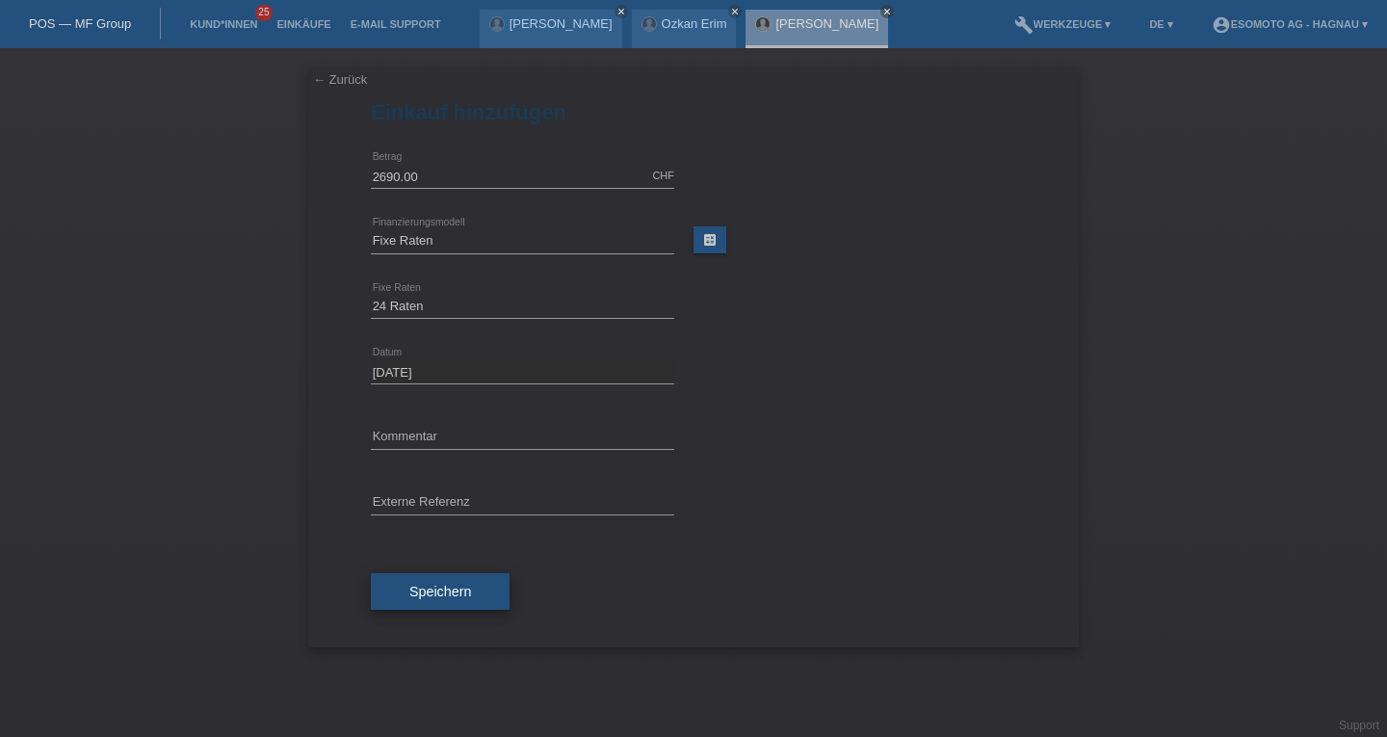
click at [428, 605] on button "Speichern" at bounding box center [440, 591] width 139 height 37
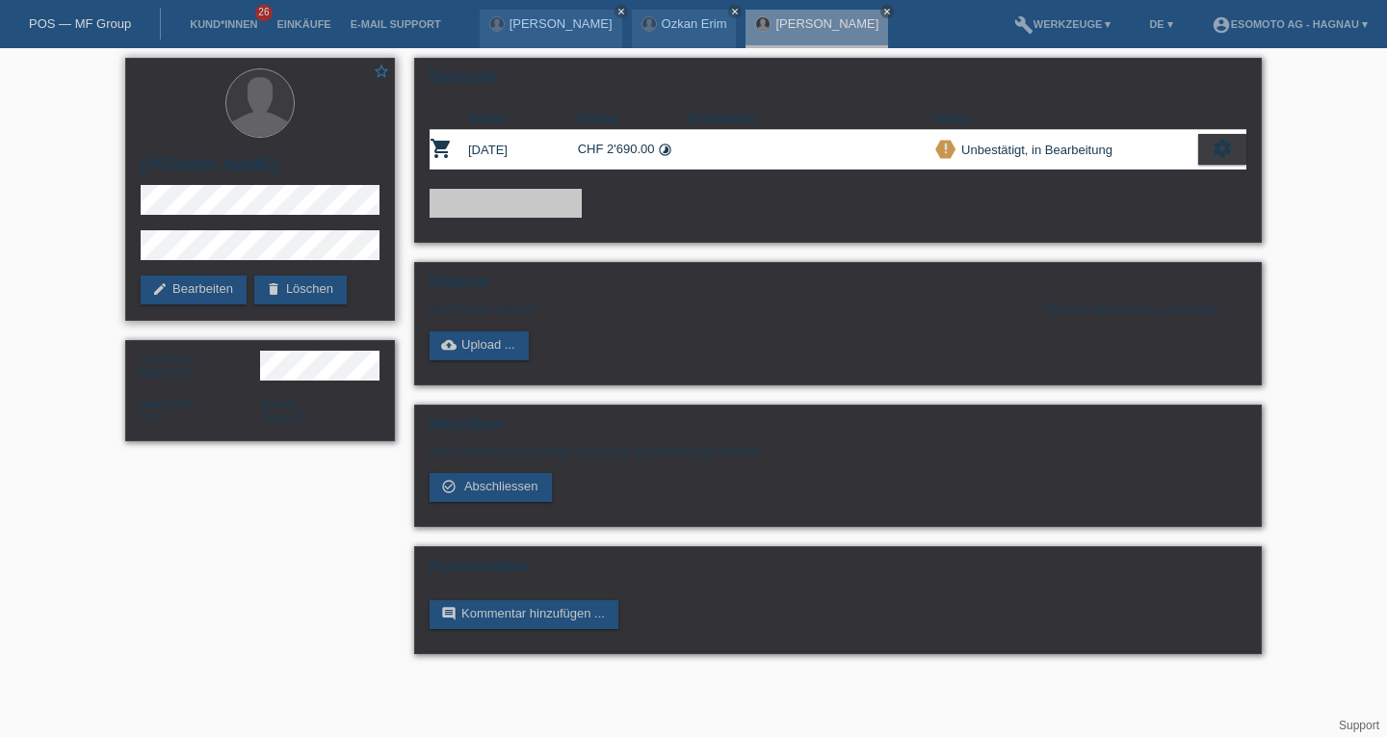
click at [132, 249] on div "star_border [PERSON_NAME] edit Bearbeiten delete Löschen" at bounding box center [260, 189] width 270 height 263
click at [257, 166] on h2 "[PERSON_NAME]" at bounding box center [260, 170] width 239 height 29
drag, startPoint x: 205, startPoint y: 168, endPoint x: 323, endPoint y: 175, distance: 117.7
click at [323, 175] on h2 "[PERSON_NAME]" at bounding box center [260, 170] width 239 height 29
copy h2 "[PERSON_NAME]"
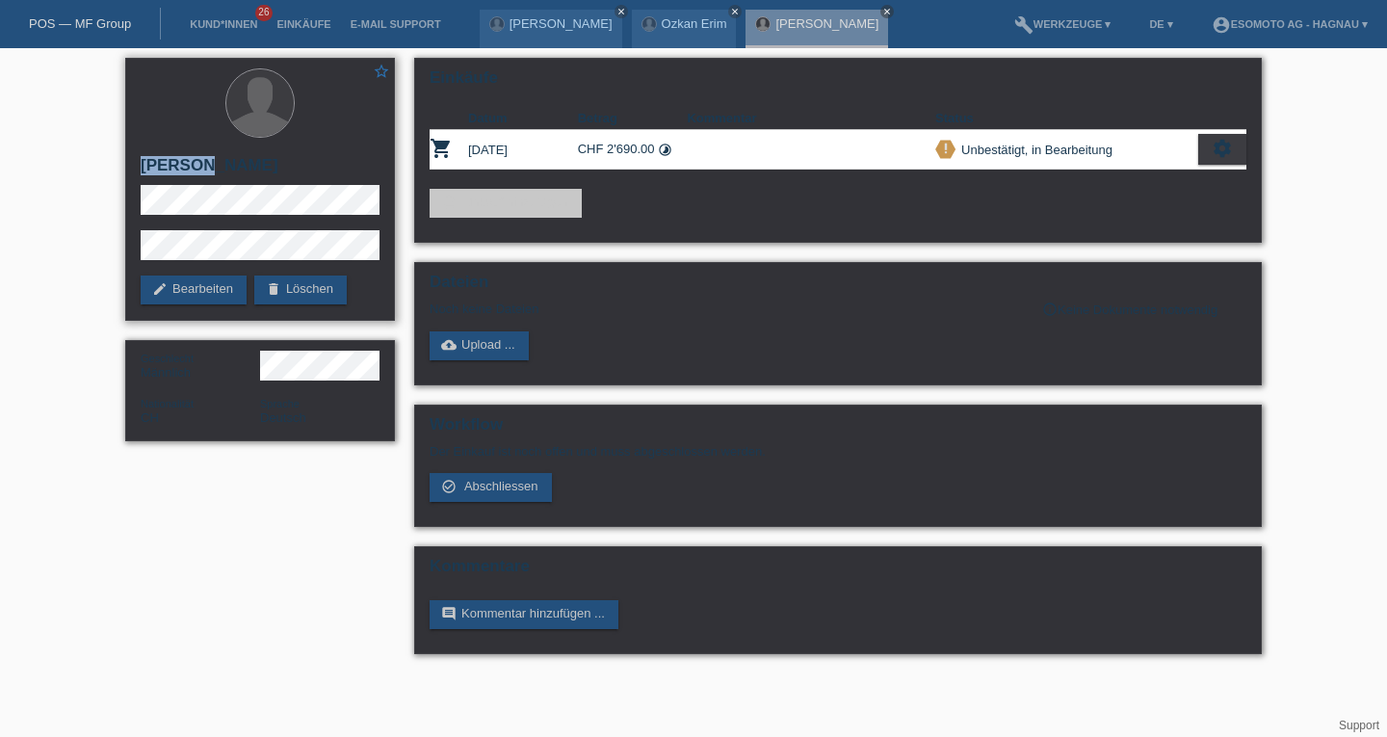
drag, startPoint x: 136, startPoint y: 163, endPoint x: 200, endPoint y: 175, distance: 65.7
click at [200, 175] on div "star_border [PERSON_NAME] edit Bearbeiten delete Löschen" at bounding box center [260, 189] width 270 height 263
copy h2 "Eraslan"
drag, startPoint x: 253, startPoint y: 225, endPoint x: 112, endPoint y: 236, distance: 141.9
click at [112, 236] on div "star_border [PERSON_NAME] edit Bearbeiten delete Löschen Geschlecht Männlich Na…" at bounding box center [693, 360] width 1387 height 625
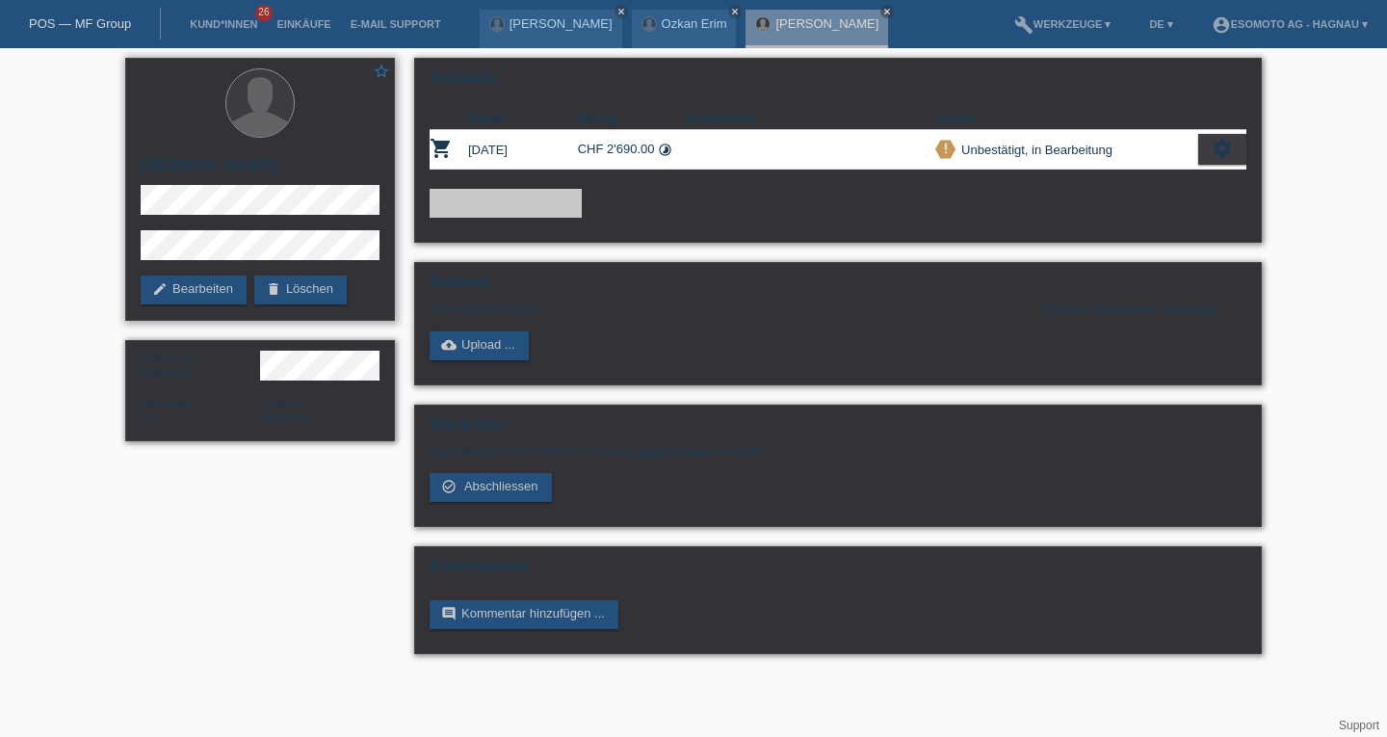
drag, startPoint x: 313, startPoint y: 159, endPoint x: 133, endPoint y: 189, distance: 182.5
click at [138, 166] on div "star_border [PERSON_NAME] edit Bearbeiten delete Löschen" at bounding box center [260, 189] width 270 height 263
copy h2 "[PERSON_NAME]"
click at [138, 256] on div "star_border [PERSON_NAME] edit Bearbeiten delete Löschen" at bounding box center [260, 189] width 270 height 263
click at [127, 241] on div "star_border [PERSON_NAME] edit Bearbeiten delete Löschen" at bounding box center [260, 189] width 270 height 263
